Goal: Task Accomplishment & Management: Complete application form

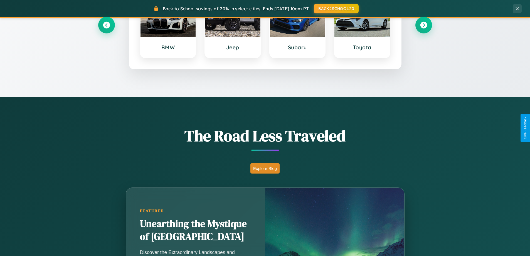
scroll to position [490, 0]
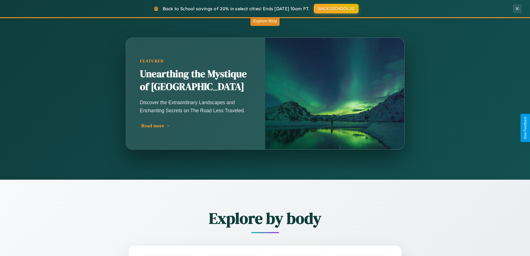
click at [195, 125] on div "Read more →" at bounding box center [196, 126] width 111 height 6
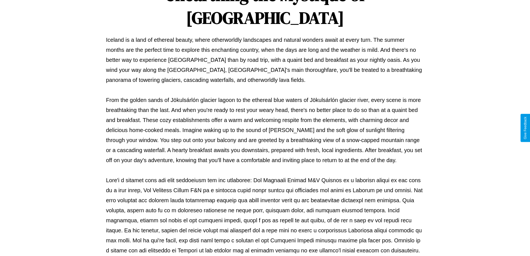
scroll to position [180, 0]
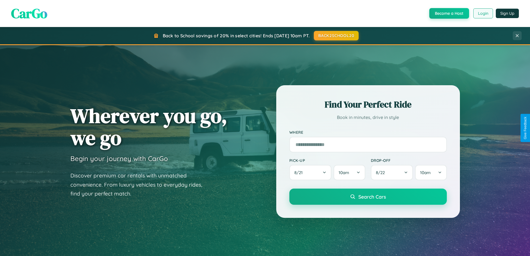
click at [482, 13] on button "Login" at bounding box center [483, 13] width 20 height 10
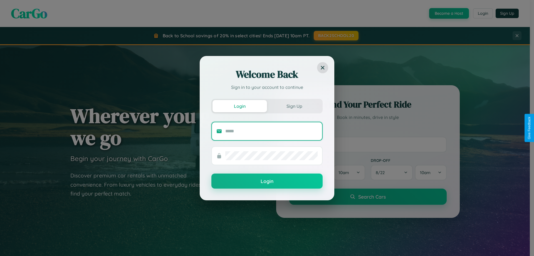
click at [271, 131] on input "text" at bounding box center [271, 131] width 92 height 9
type input "**********"
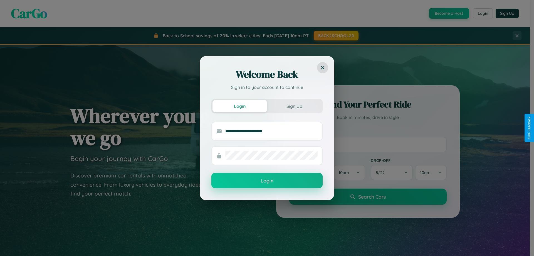
click at [267, 180] on button "Login" at bounding box center [266, 180] width 111 height 15
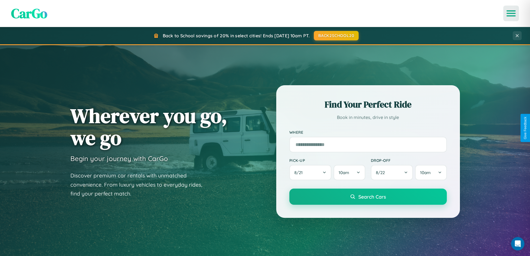
click at [511, 13] on icon "Open menu" at bounding box center [511, 13] width 8 height 5
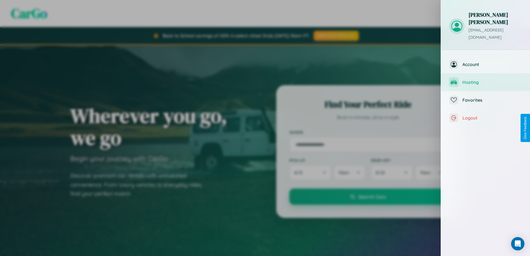
click at [485, 79] on span "Hosting" at bounding box center [491, 82] width 59 height 6
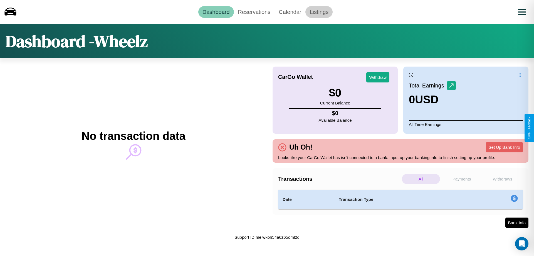
click at [319, 12] on link "Listings" at bounding box center [318, 12] width 27 height 12
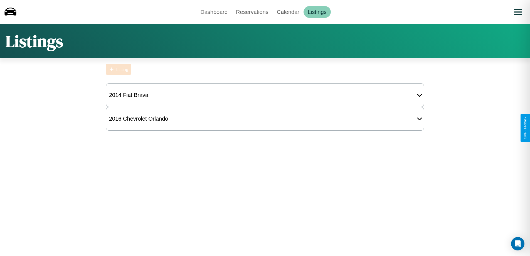
click at [118, 69] on div "Listing" at bounding box center [122, 69] width 12 height 5
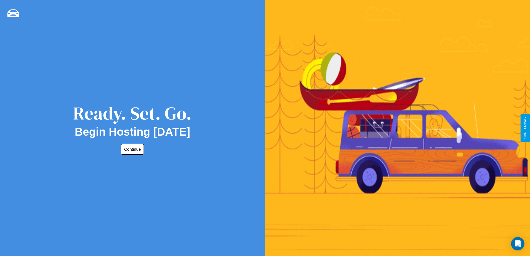
click at [131, 149] on button "Continue" at bounding box center [132, 148] width 23 height 11
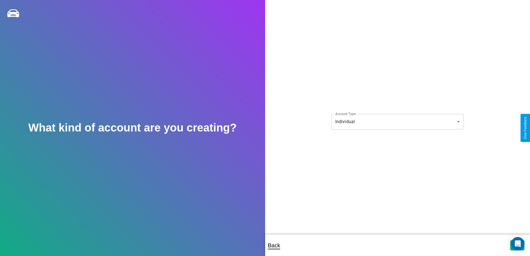
click at [397, 121] on body "**********" at bounding box center [265, 131] width 530 height 263
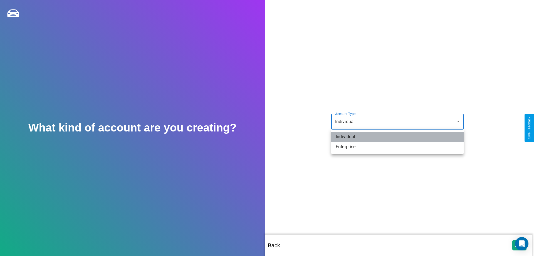
click at [397, 137] on li "Individual" at bounding box center [397, 137] width 132 height 10
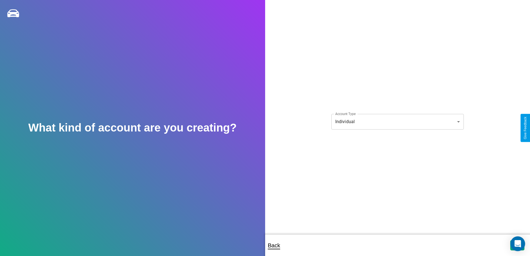
click at [517, 245] on icon "Open Intercom Messenger" at bounding box center [517, 243] width 6 height 7
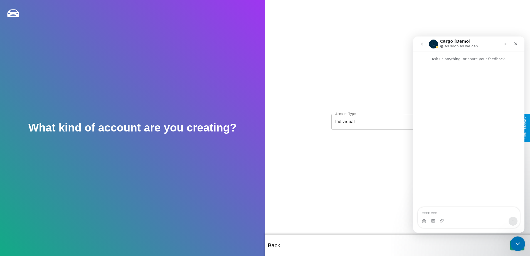
click at [516, 244] on icon "Close Intercom Messenger" at bounding box center [516, 242] width 7 height 7
